Goal: Task Accomplishment & Management: Manage account settings

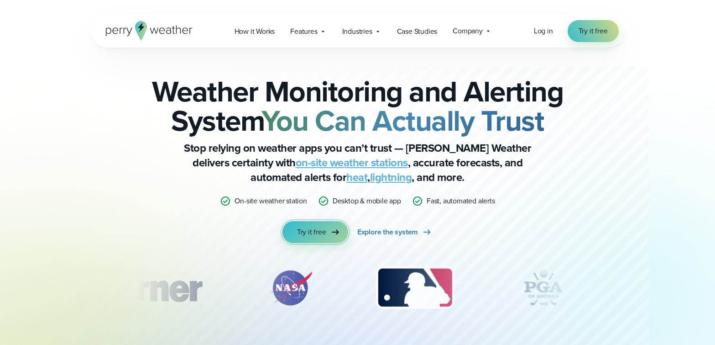
click at [333, 233] on icon at bounding box center [335, 231] width 11 height 11
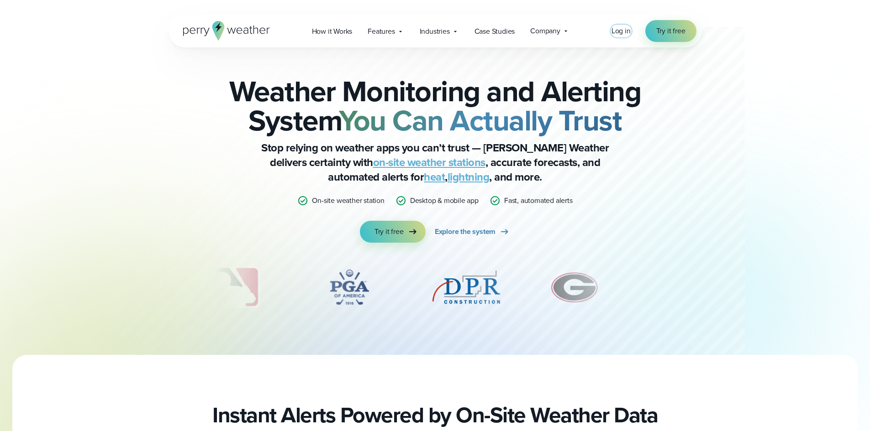
click at [627, 31] on span "Log in" at bounding box center [620, 31] width 19 height 10
